Goal: Information Seeking & Learning: Learn about a topic

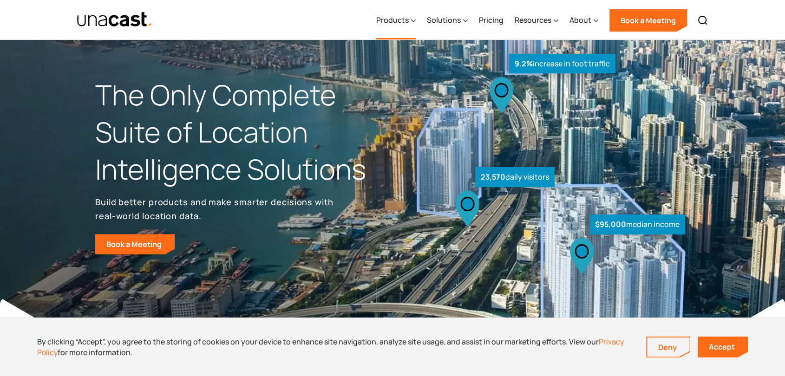
click at [395, 20] on div "Products" at bounding box center [392, 19] width 33 height 11
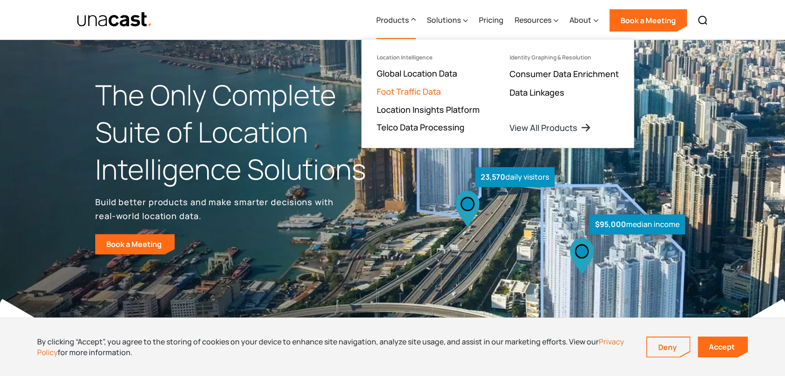
click at [413, 92] on link "Foot Traffic Data" at bounding box center [409, 91] width 64 height 11
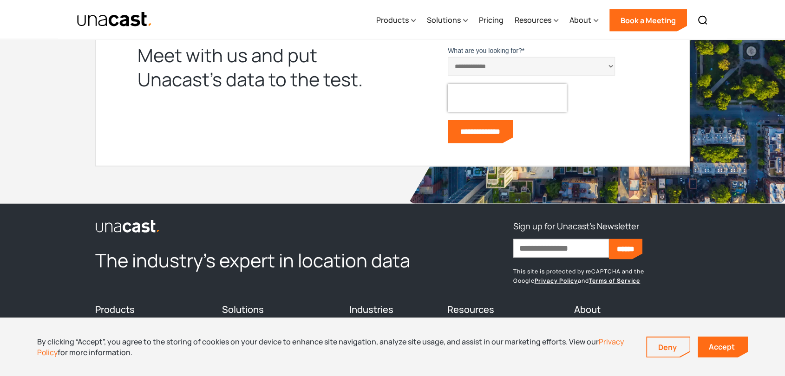
scroll to position [2388, 0]
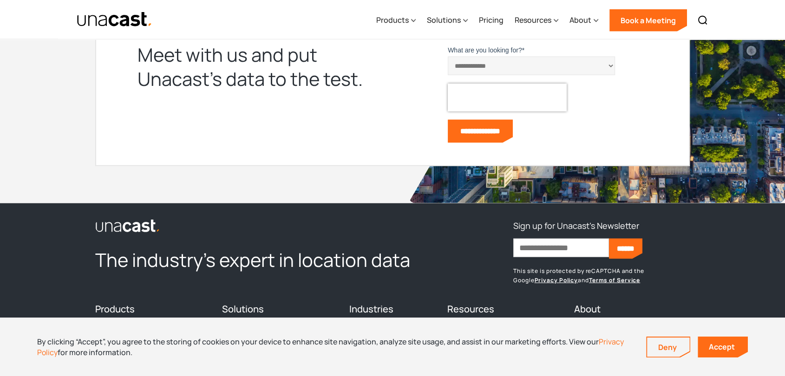
click at [116, 24] on img "home" at bounding box center [115, 20] width 76 height 16
